Goal: Use online tool/utility: Use online tool/utility

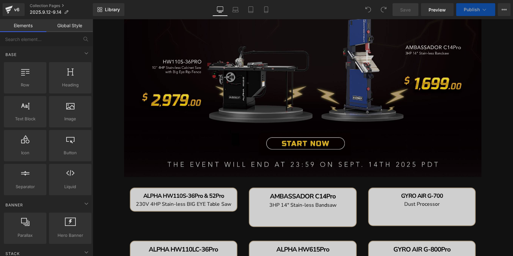
scroll to position [64, 0]
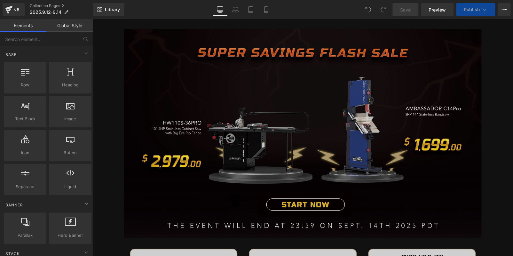
click at [216, 116] on img at bounding box center [303, 133] width 358 height 209
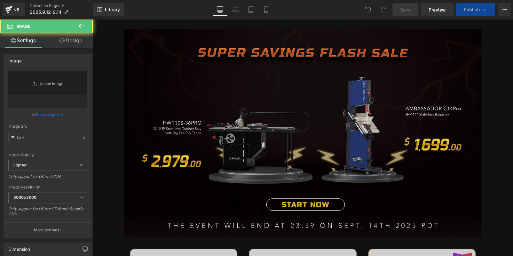
type input "[URL][DOMAIN_NAME]"
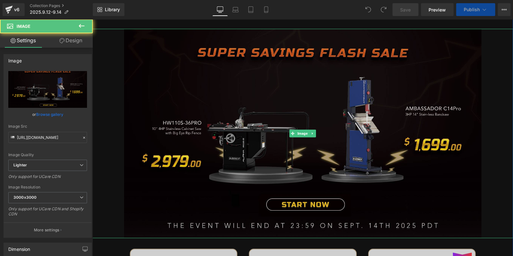
click at [218, 137] on img at bounding box center [303, 133] width 358 height 209
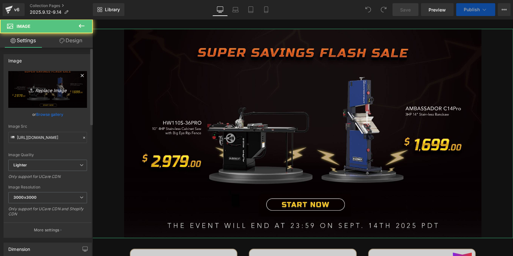
click at [38, 86] on icon "Replace Image" at bounding box center [47, 89] width 51 height 8
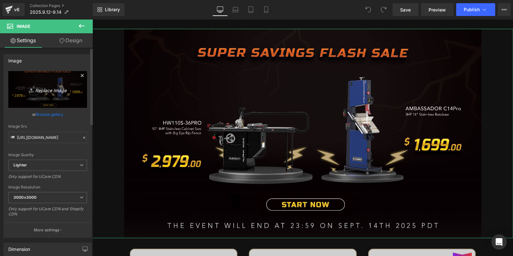
type input "C:\fakepath\banner - 副本 - 副本.jpg"
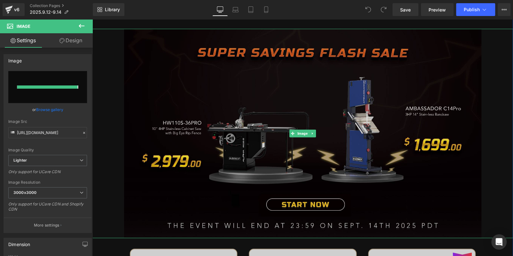
type input "[URL][DOMAIN_NAME]"
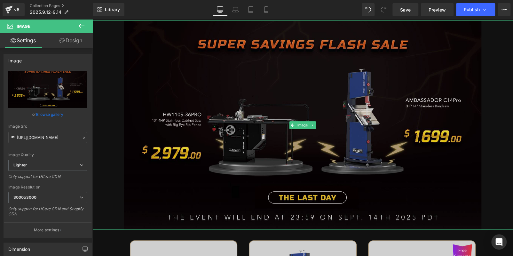
scroll to position [160, 0]
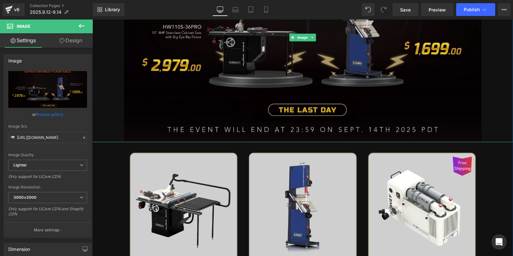
click at [193, 68] on img at bounding box center [303, 37] width 358 height 209
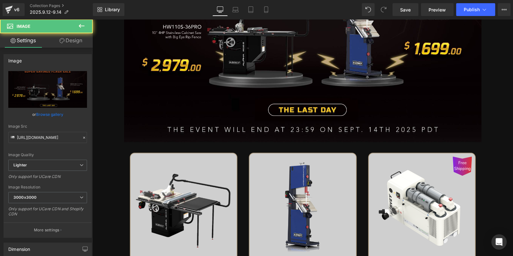
drag, startPoint x: 82, startPoint y: 27, endPoint x: 91, endPoint y: 27, distance: 8.7
click at [82, 26] on icon at bounding box center [82, 26] width 8 height 8
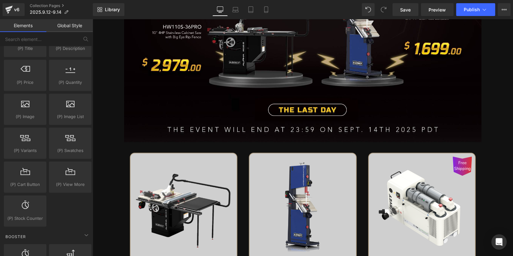
scroll to position [640, 0]
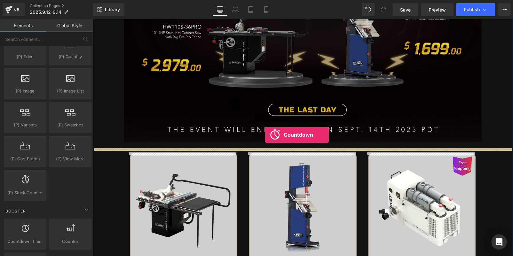
drag, startPoint x: 120, startPoint y: 244, endPoint x: 265, endPoint y: 135, distance: 181.0
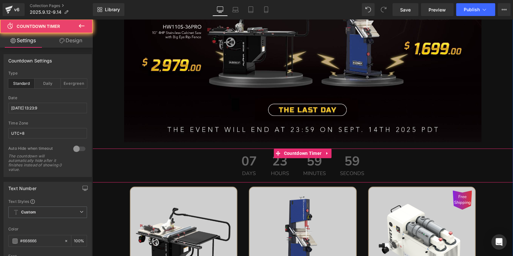
click at [243, 163] on span "07" at bounding box center [249, 163] width 15 height 16
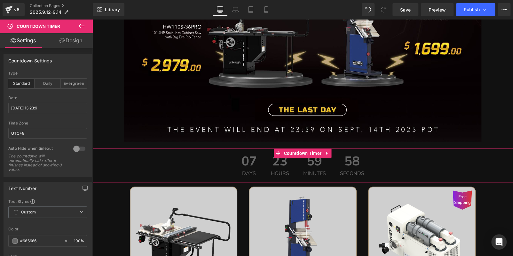
click at [73, 36] on link "Design" at bounding box center [71, 40] width 46 height 14
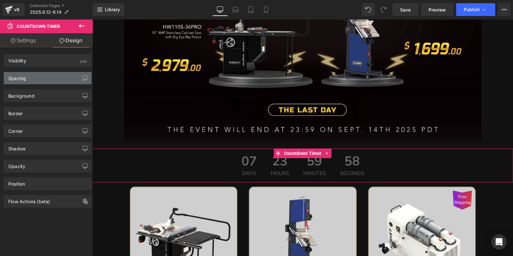
type input "0"
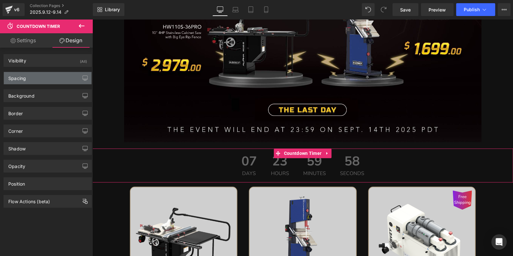
type input "0"
click at [49, 77] on div "Spacing" at bounding box center [48, 78] width 88 height 12
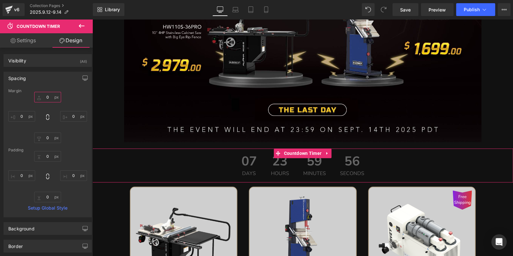
click at [49, 100] on input "0" at bounding box center [47, 97] width 27 height 11
click at [49, 139] on input "0" at bounding box center [47, 138] width 27 height 11
type input "20"
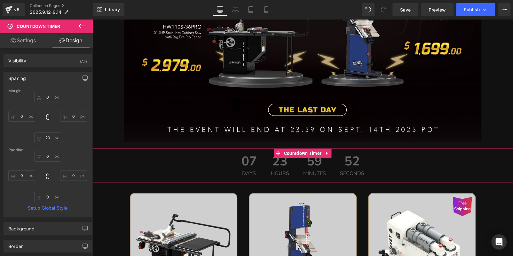
click at [288, 161] on div "23 Hours" at bounding box center [280, 166] width 31 height 34
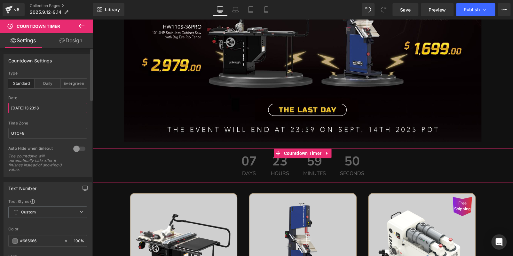
click at [38, 106] on input "[DATE] 13:23:18" at bounding box center [47, 108] width 79 height 11
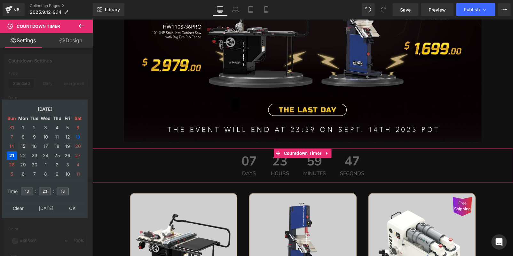
click at [27, 146] on td "15" at bounding box center [23, 146] width 11 height 9
click at [31, 193] on input "13" at bounding box center [27, 192] width 12 height 8
type input "15"
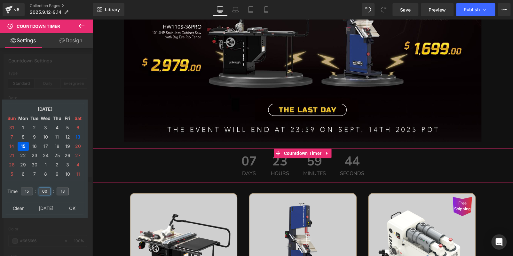
type input "00"
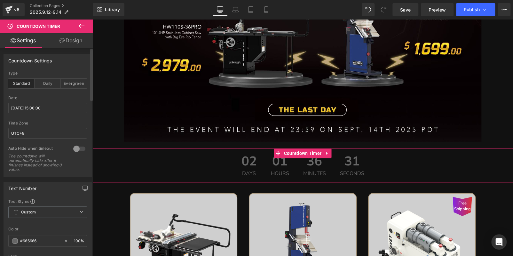
click at [271, 164] on span "01" at bounding box center [280, 163] width 18 height 16
click at [47, 108] on input "[DATE] 15:00:00" at bounding box center [47, 108] width 79 height 11
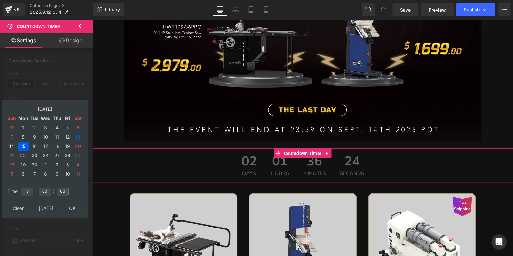
click at [15, 143] on td "14" at bounding box center [12, 146] width 10 height 9
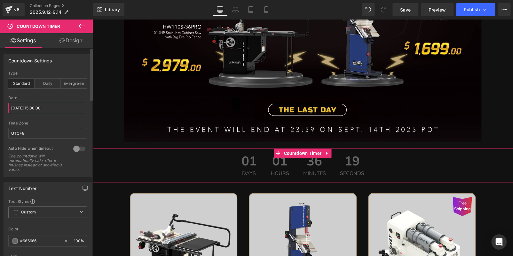
click at [51, 109] on input "[DATE] 15:00:00" at bounding box center [47, 108] width 79 height 11
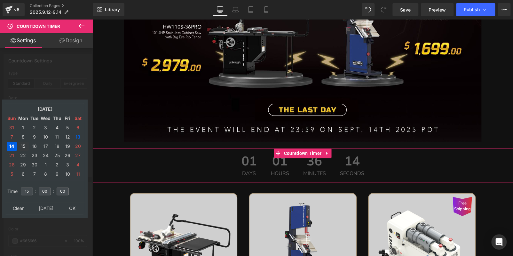
click at [24, 144] on td "15" at bounding box center [23, 146] width 11 height 9
type input "[DATE] 15:00:00"
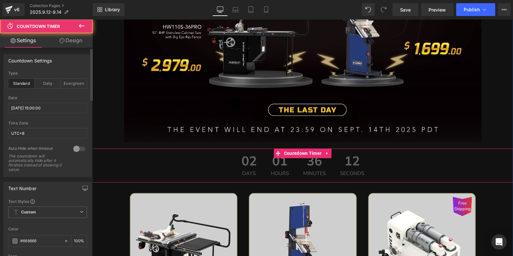
click at [198, 166] on div "02 Days 01 Hours 36 Minutes 12 Seconds" at bounding box center [303, 166] width 421 height 34
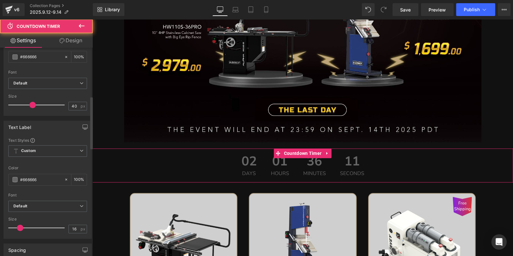
scroll to position [192, 0]
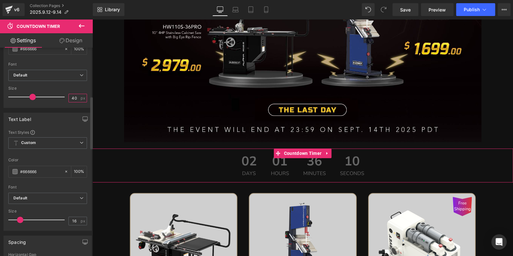
click at [73, 96] on input "40" at bounding box center [74, 98] width 11 height 8
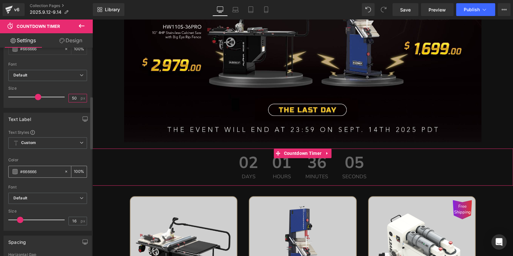
type input "50"
click at [15, 169] on span at bounding box center [14, 171] width 5 height 5
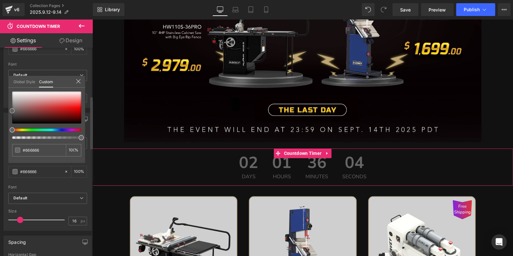
type input "#676464"
type input "#c23232"
type input "#e90b0b"
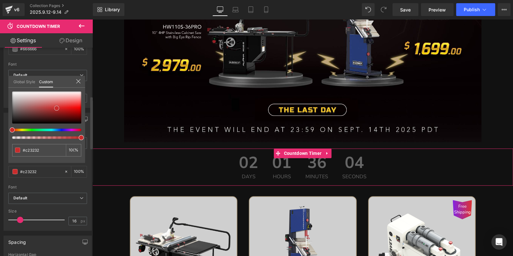
type input "#e90b0b"
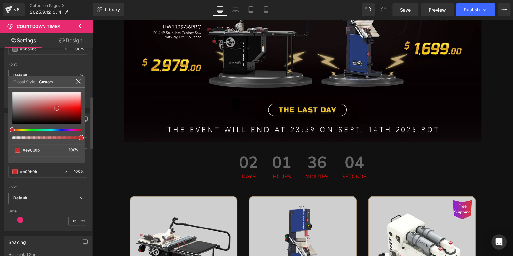
type input "#f80606"
type input "#f40000"
type input "#ea0000"
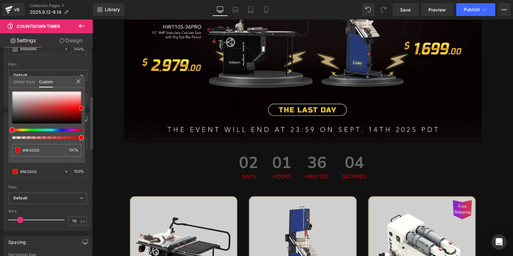
type input "#ea0000"
type input "#d10000"
type input "#d60000"
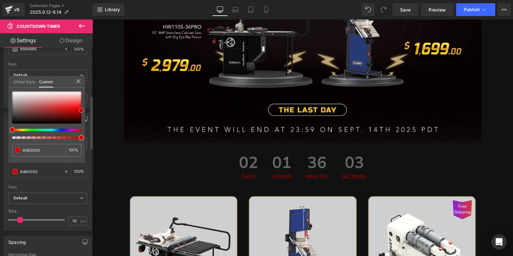
type input "#ea0000"
type input "#ef0000"
type input "#f40000"
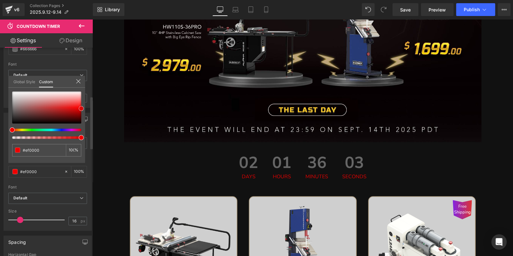
type input "#f40000"
drag, startPoint x: 12, startPoint y: 111, endPoint x: 84, endPoint y: 109, distance: 71.7
click at [84, 109] on div "#f40000 100 %" at bounding box center [46, 127] width 77 height 71
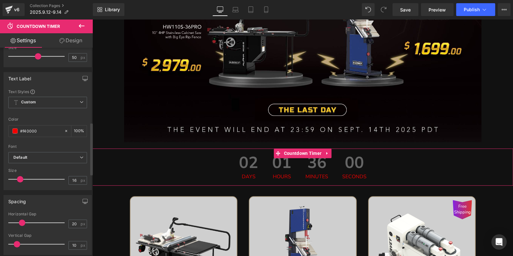
scroll to position [320, 0]
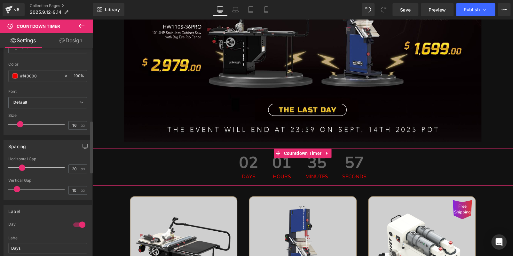
click at [77, 221] on div at bounding box center [79, 225] width 15 height 10
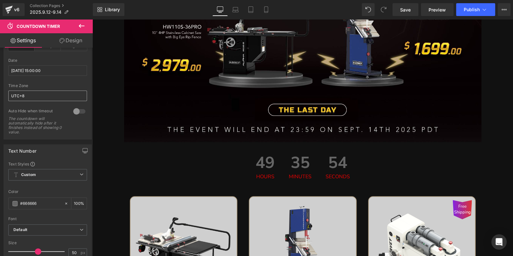
scroll to position [64, 0]
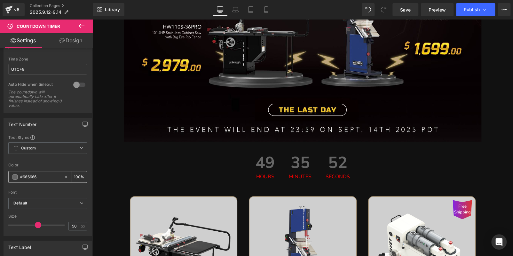
click at [17, 177] on span at bounding box center [14, 176] width 5 height 5
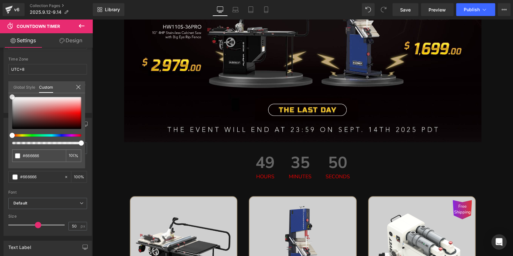
type input "#ffffff"
drag, startPoint x: 10, startPoint y: 93, endPoint x: 8, endPoint y: 62, distance: 31.4
click at [6, 113] on div "Text Number Text Styles Custom Custom Setup Global Style Custom Setup Global St…" at bounding box center [48, 174] width 96 height 123
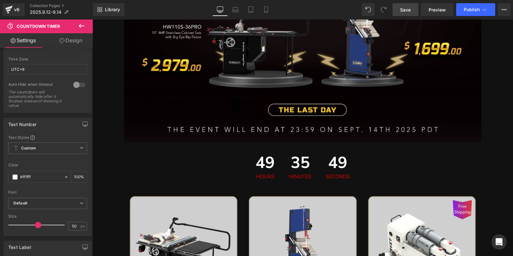
click at [403, 11] on span "Save" at bounding box center [405, 9] width 11 height 7
click at [406, 12] on span "Save" at bounding box center [405, 9] width 11 height 7
